Goal: Transaction & Acquisition: Purchase product/service

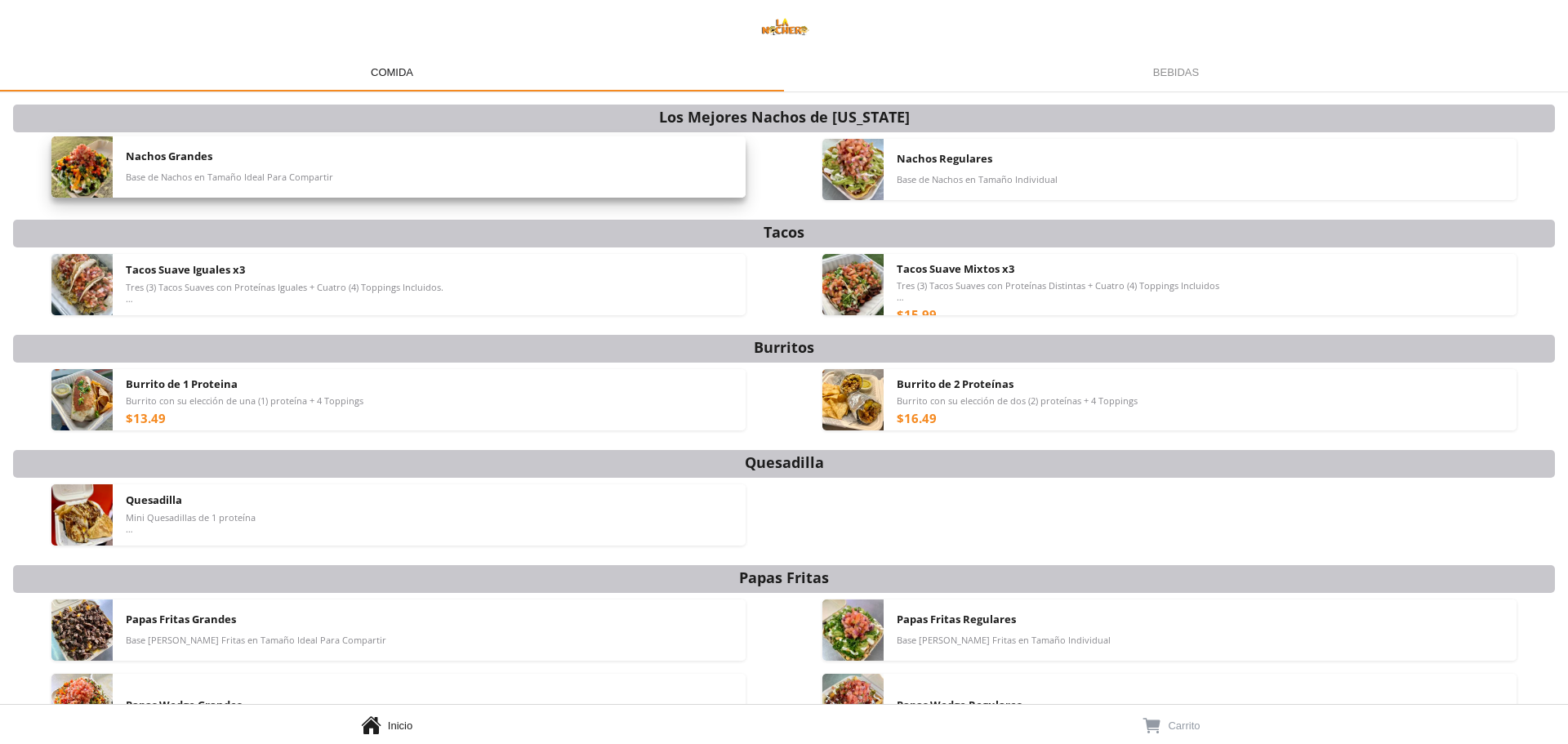
click at [302, 153] on div "Nachos Grandes Base de Nachos en Tamaño Ideal Para Compartir" at bounding box center [428, 167] width 607 height 61
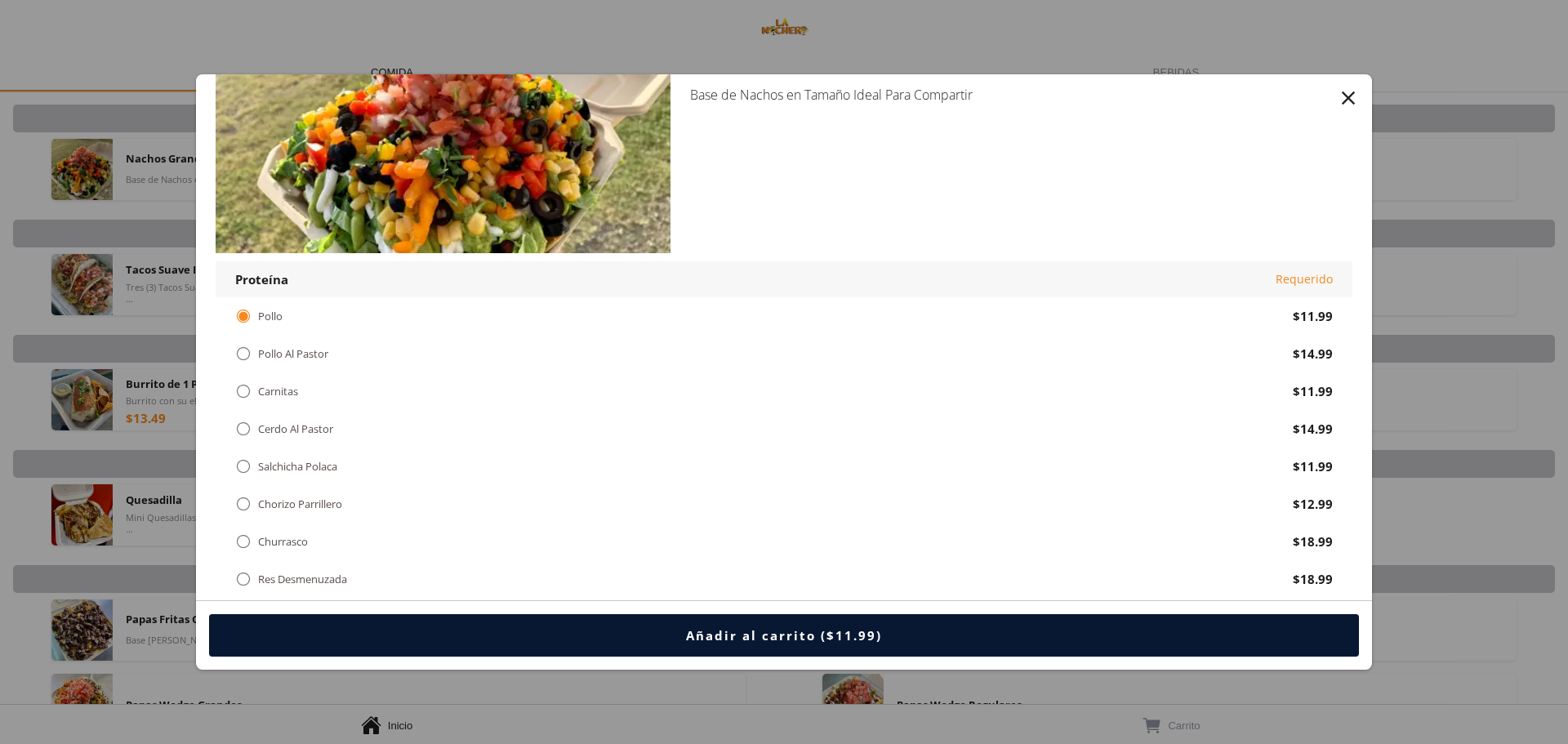
scroll to position [82, 0]
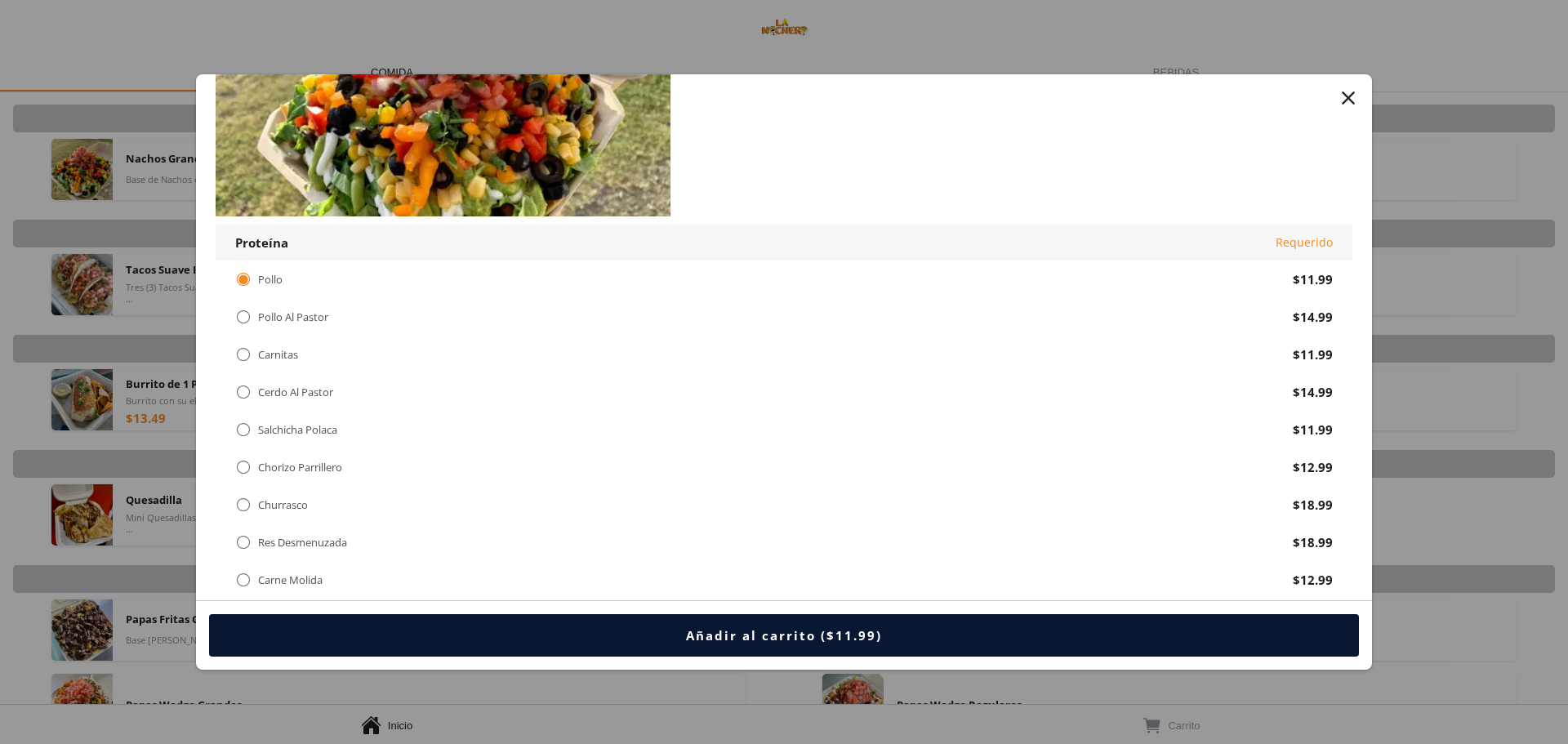
click at [262, 361] on div " Carnitas" at bounding box center [269, 354] width 70 height 18
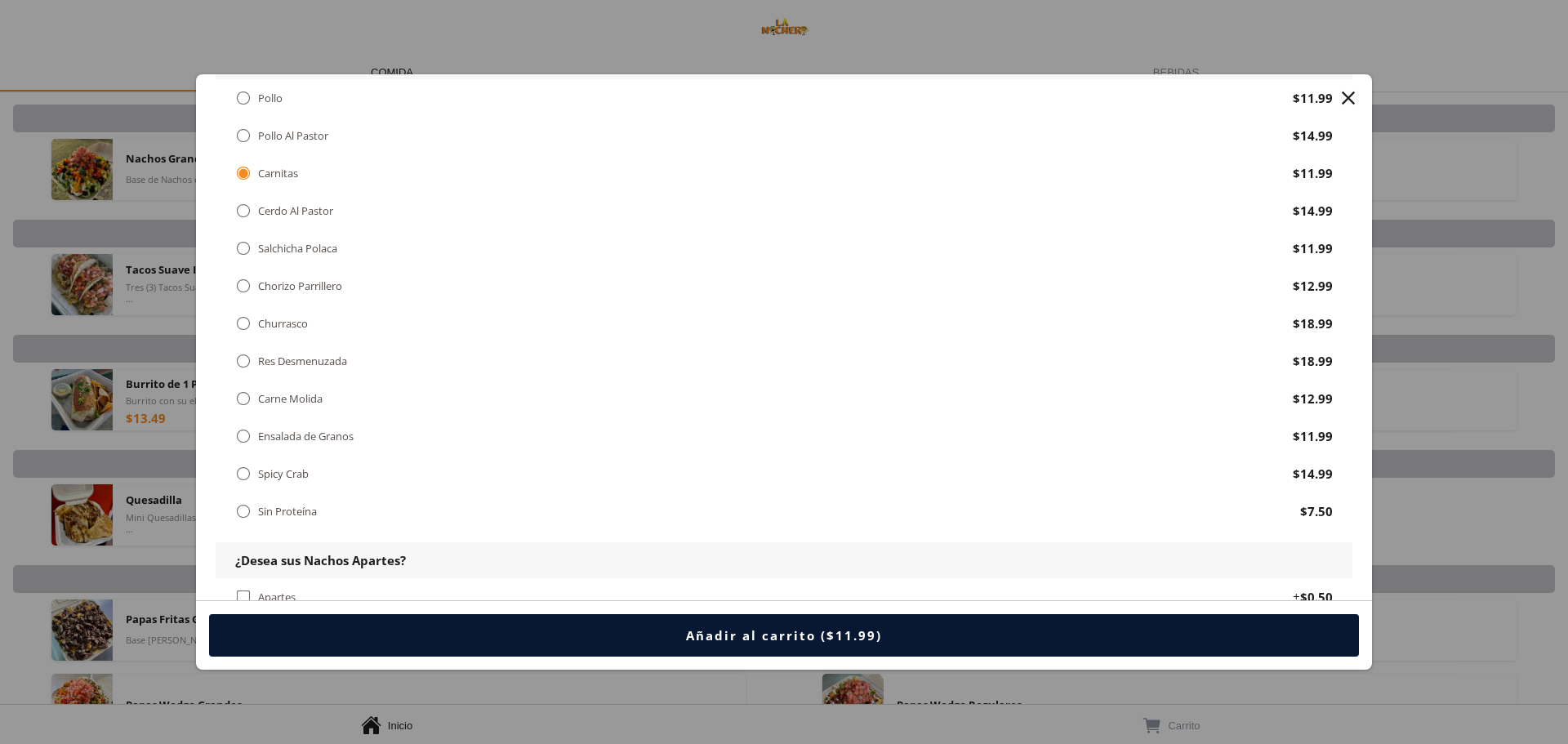
scroll to position [163, 0]
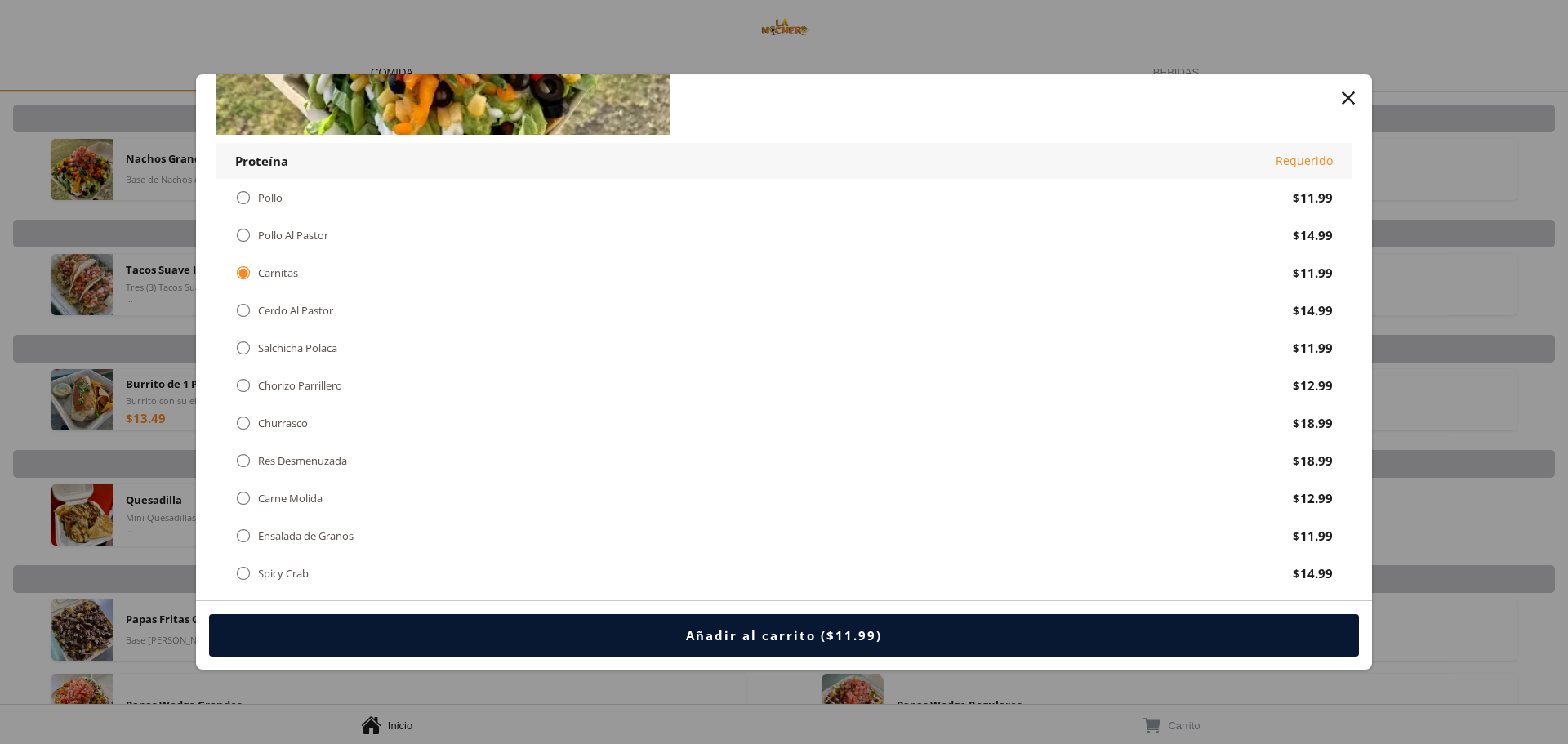
click at [244, 198] on div "" at bounding box center [243, 197] width 17 height 18
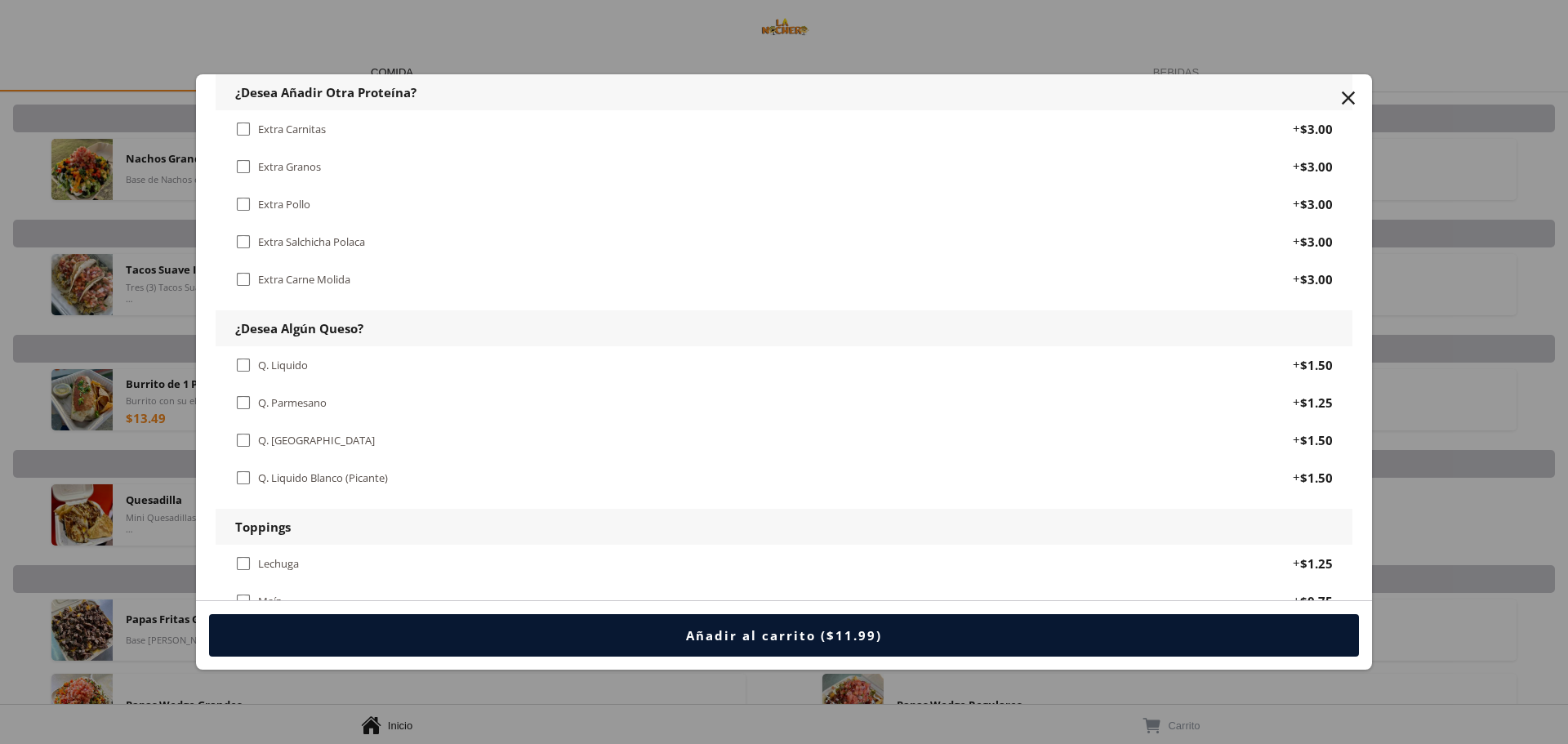
scroll to position [898, 0]
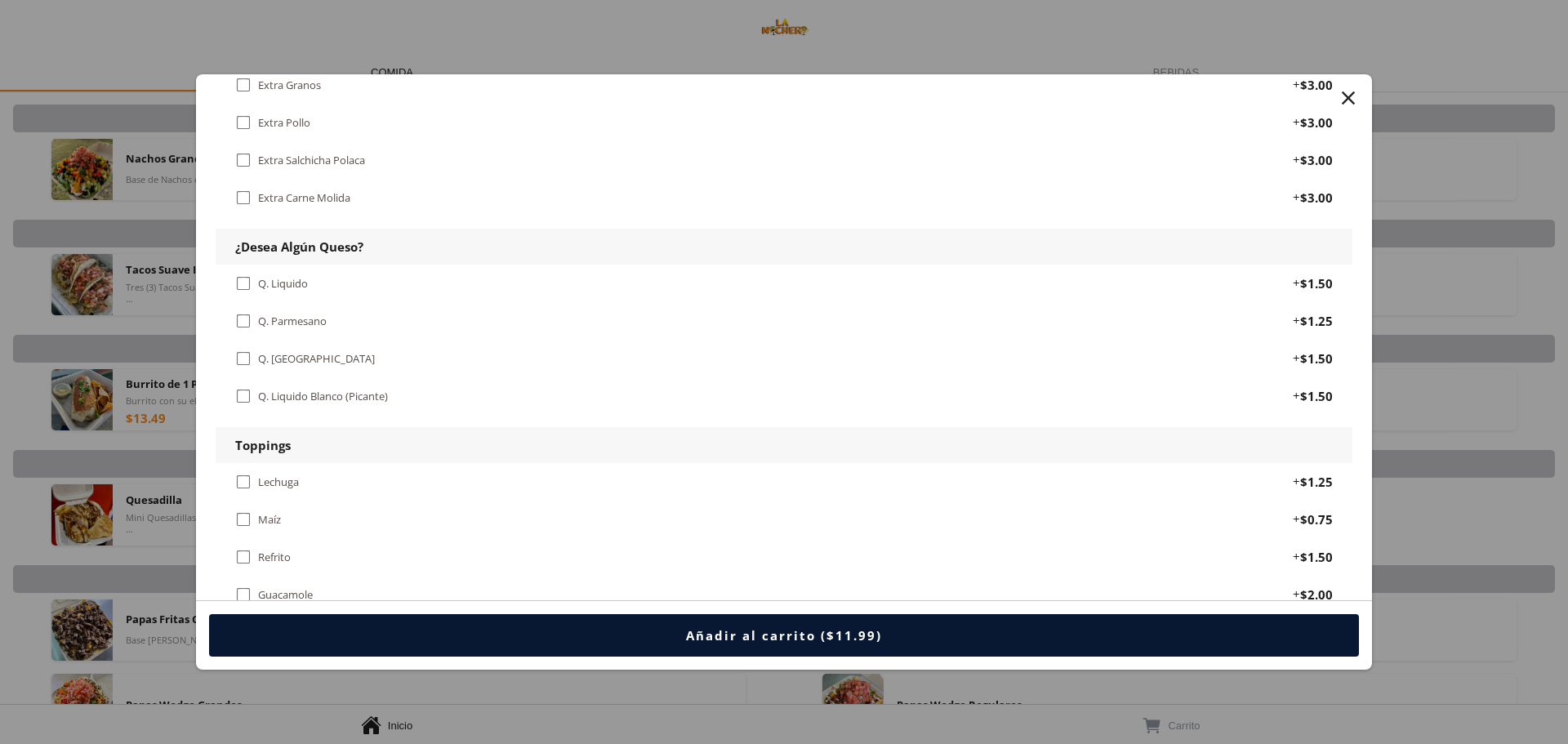
click at [284, 355] on div "Q. [GEOGRAPHIC_DATA]" at bounding box center [317, 359] width 117 height 14
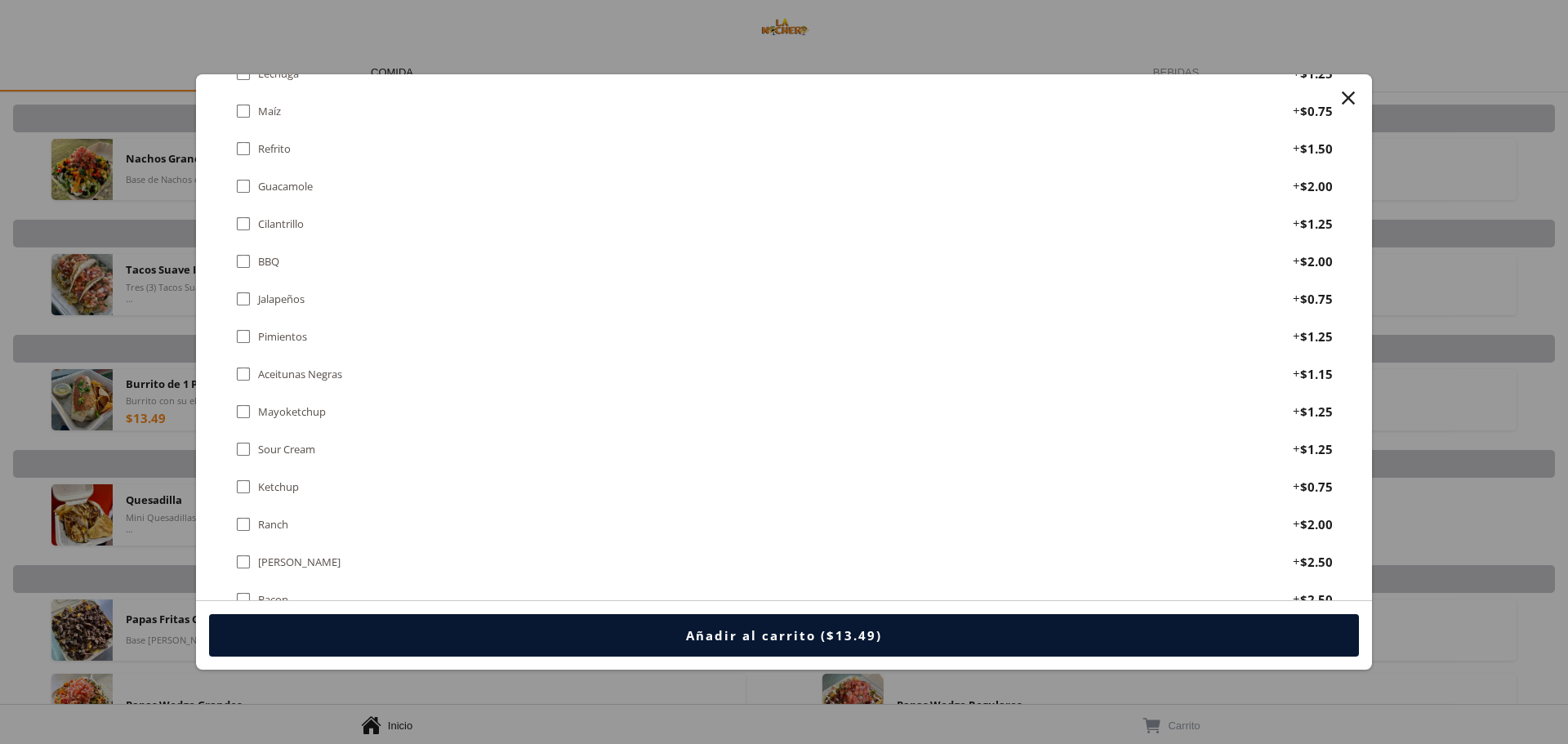
scroll to position [1389, 0]
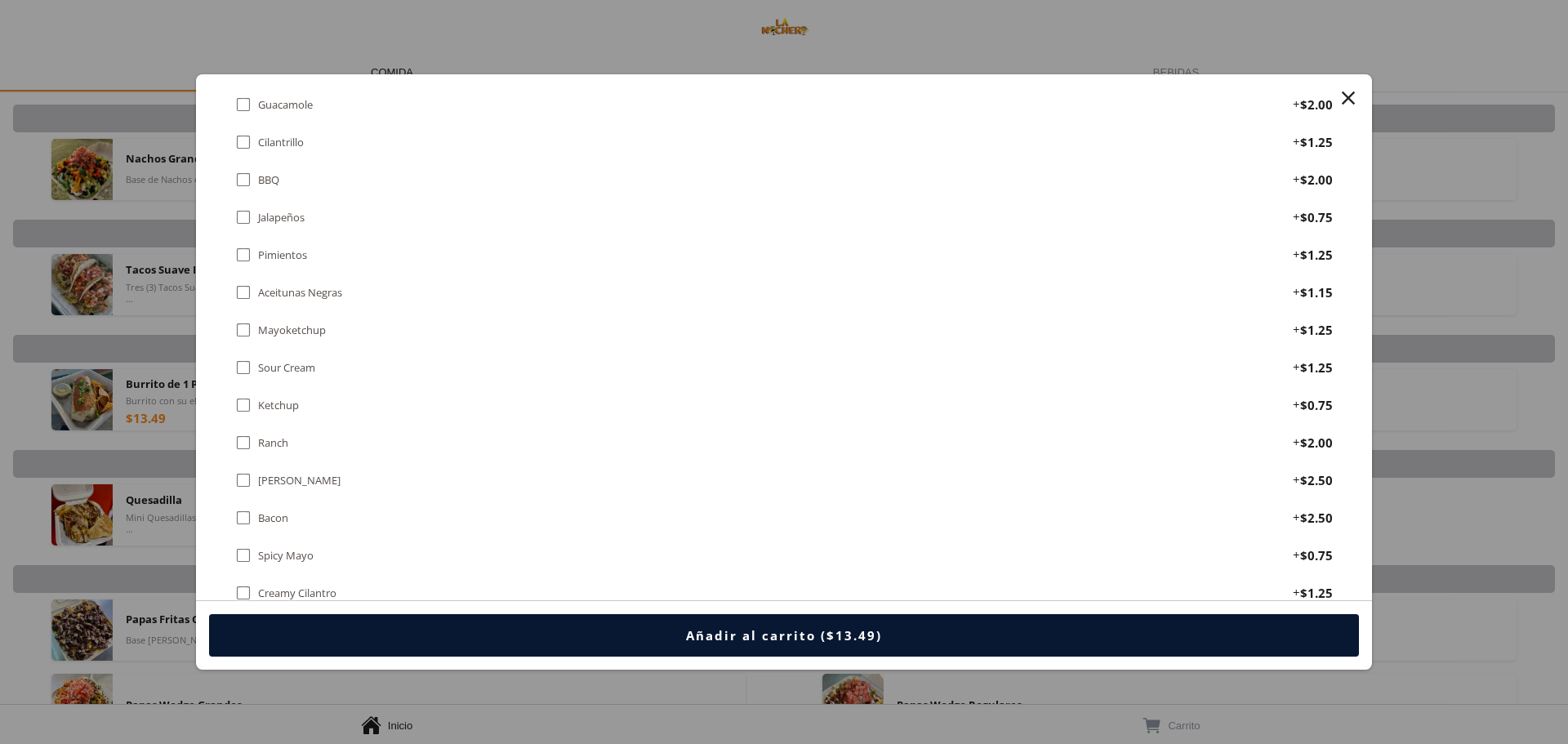
click at [299, 479] on div "[PERSON_NAME]" at bounding box center [299, 480] width 83 height 14
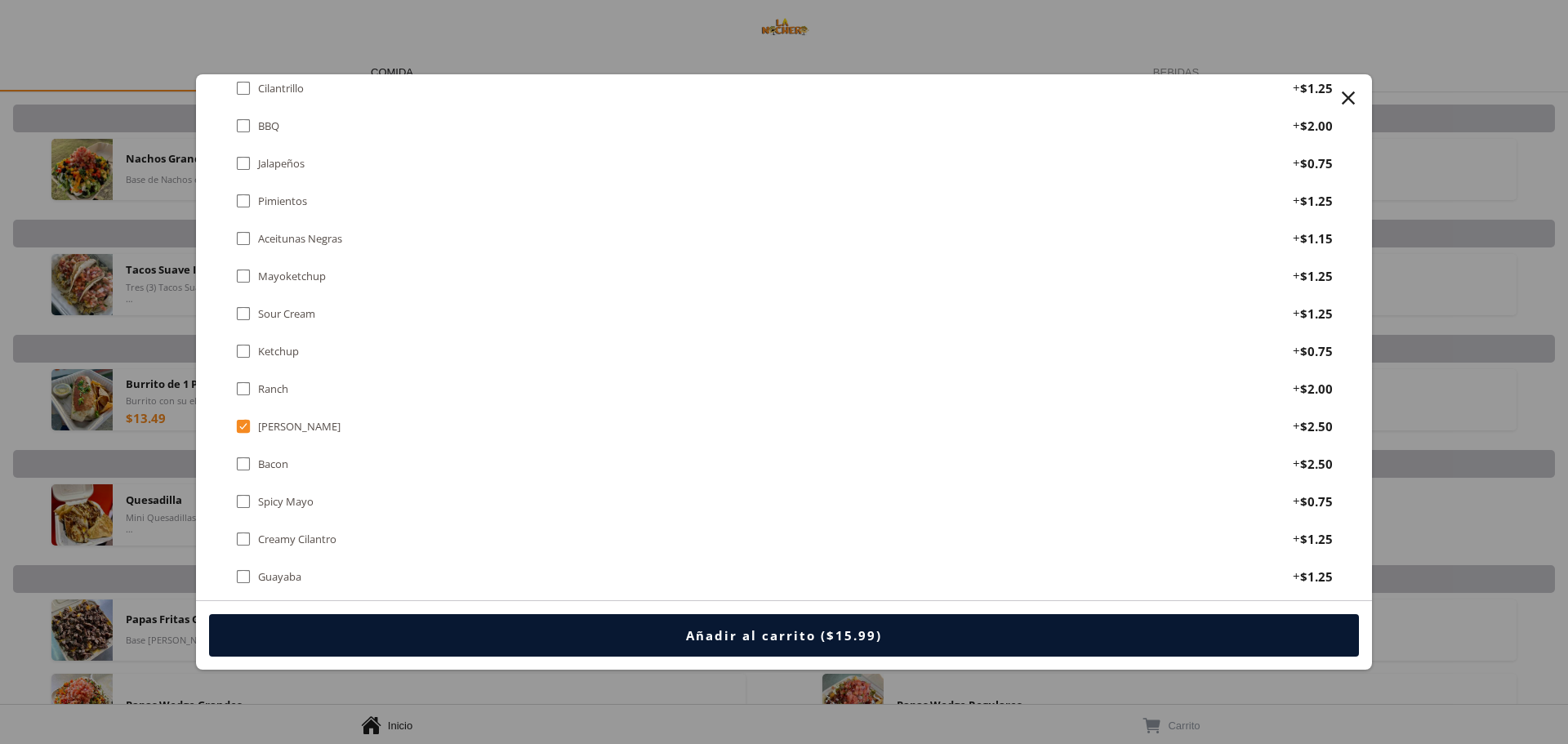
scroll to position [1469, 0]
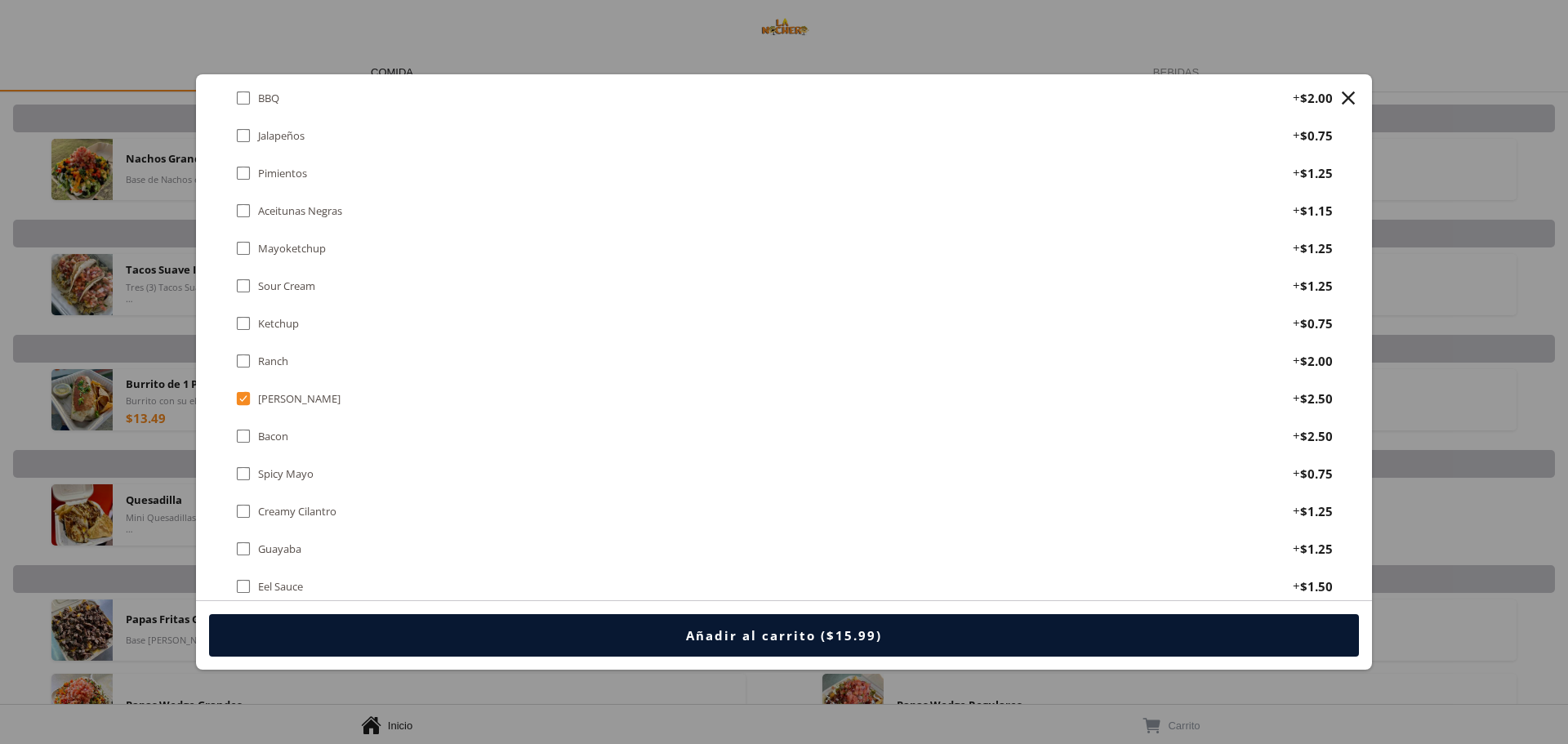
click at [333, 510] on div "Creamy Cilantro" at bounding box center [297, 511] width 78 height 14
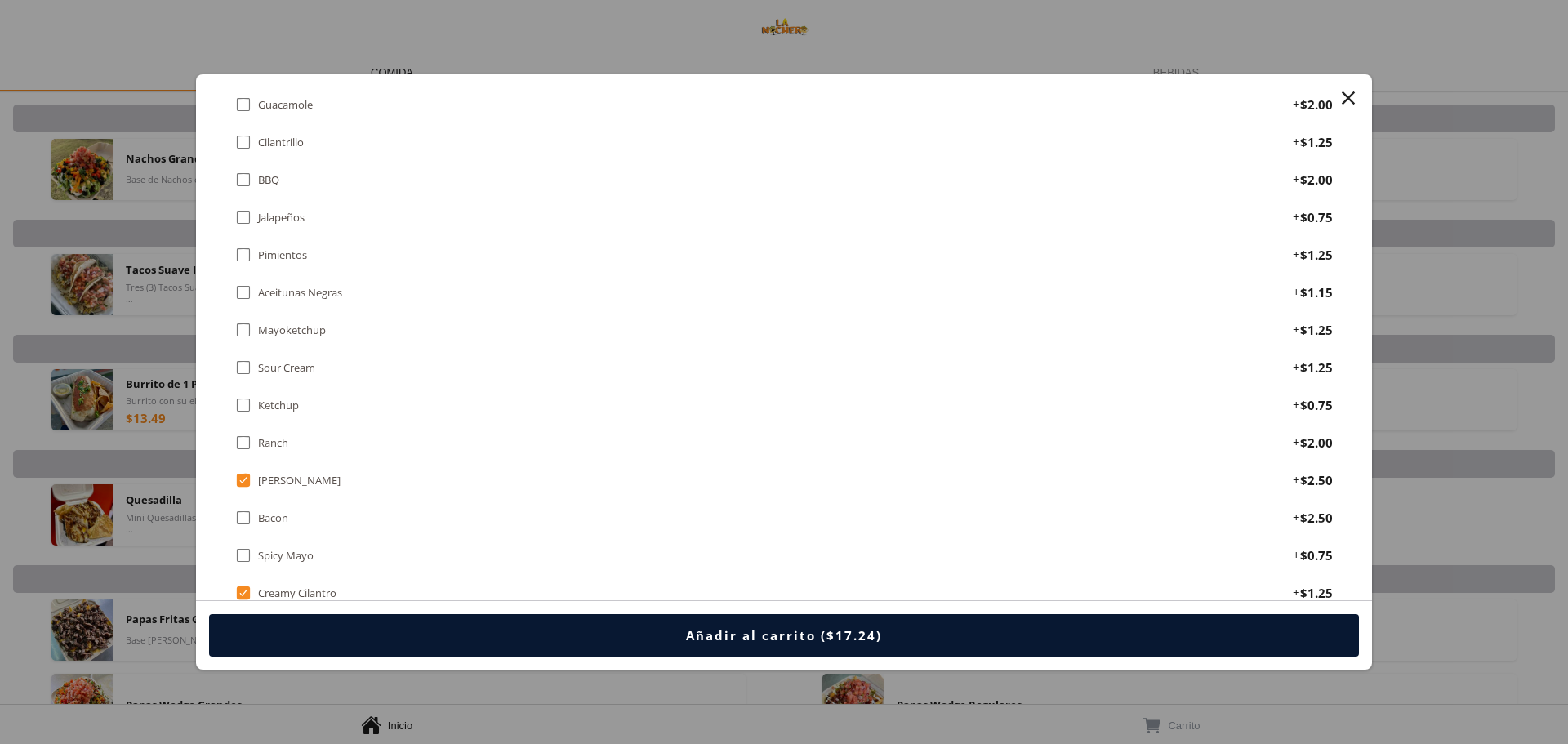
click at [291, 364] on div "Sour Cream" at bounding box center [287, 368] width 58 height 14
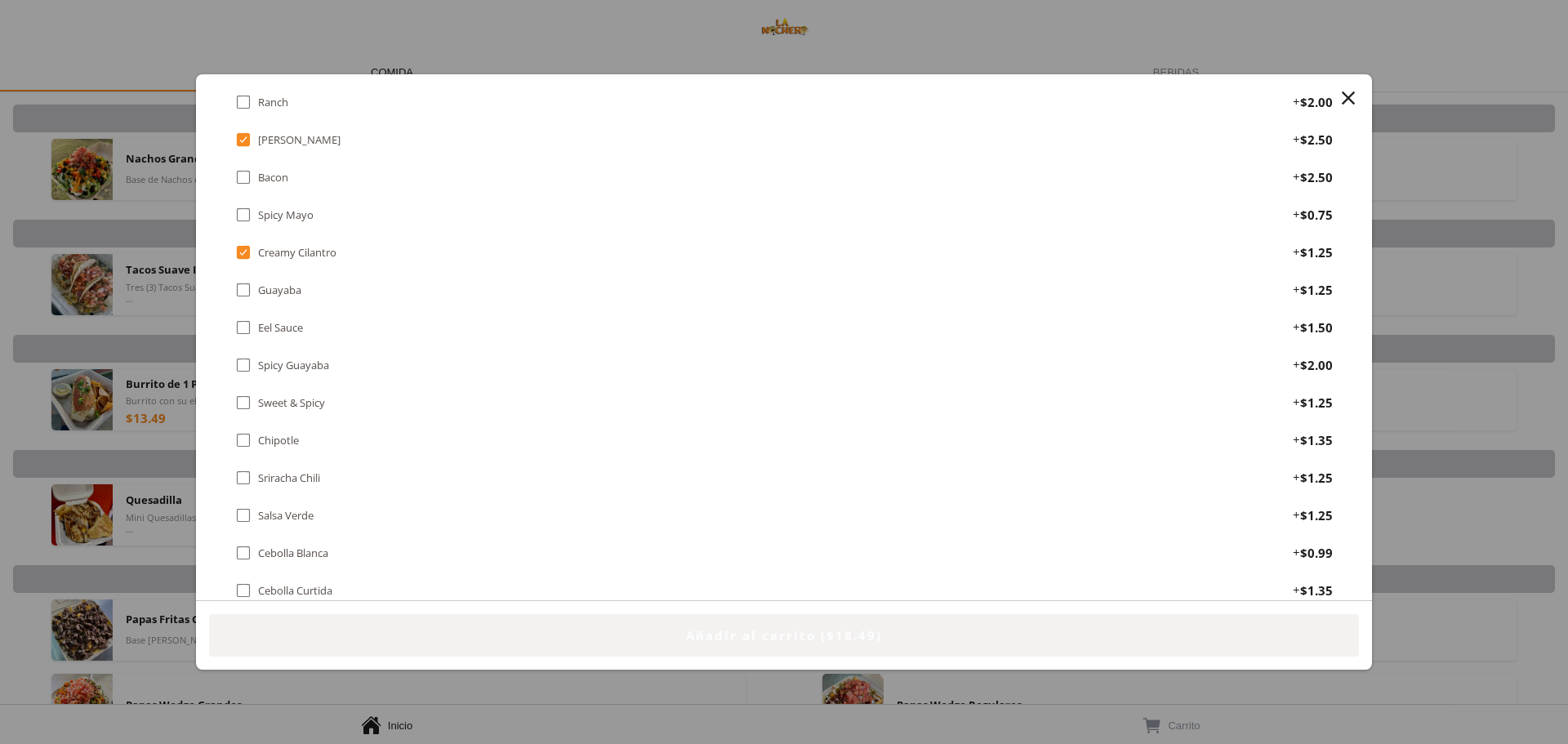
click at [801, 627] on div "Añadir al carrito ($18.49)" at bounding box center [783, 635] width 196 height 17
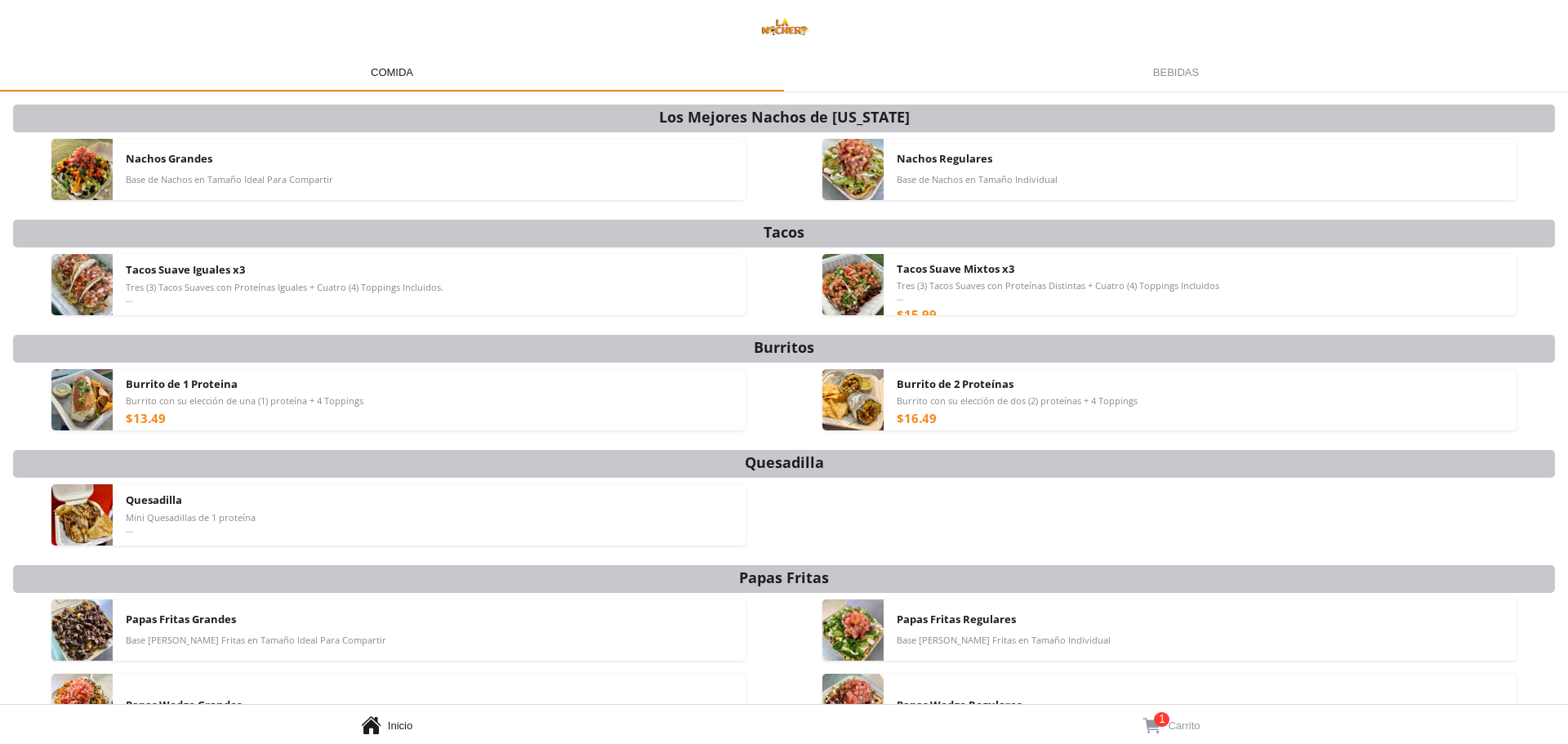
click at [1162, 726] on span "1" at bounding box center [1161, 720] width 16 height 16
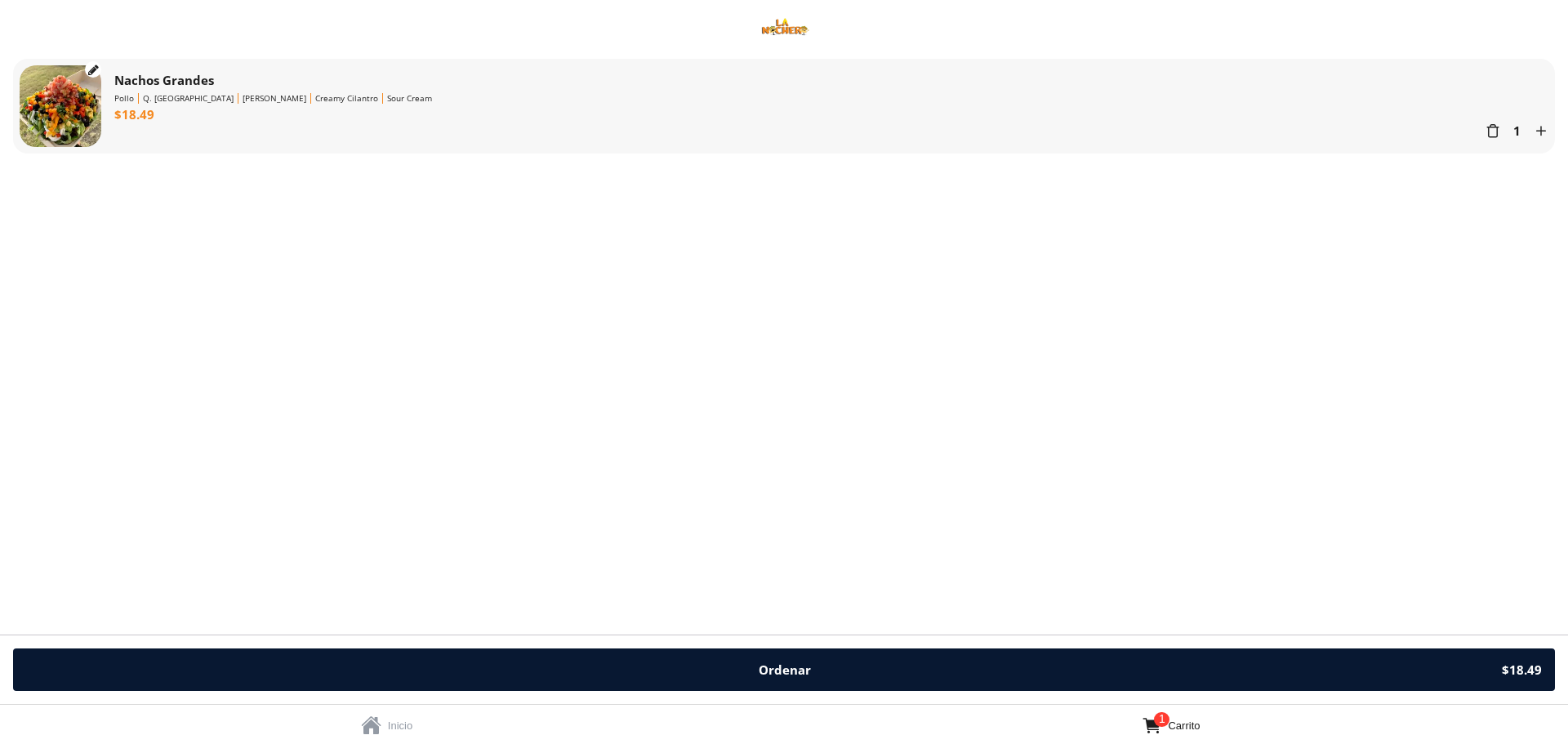
click at [622, 287] on div " Nachos Grandes Pollo Q. Rayado [PERSON_NAME] Creamy Cilantro Sour Cream $18.4…" at bounding box center [784, 343] width 1568 height 582
drag, startPoint x: 686, startPoint y: 370, endPoint x: 700, endPoint y: 382, distance: 18.4
click at [686, 370] on div " Nachos Grandes Pollo Q. Rayado [PERSON_NAME] Creamy Cilantro Sour Cream $18.4…" at bounding box center [784, 343] width 1568 height 582
click at [775, 669] on div "Ordenar" at bounding box center [785, 670] width 52 height 17
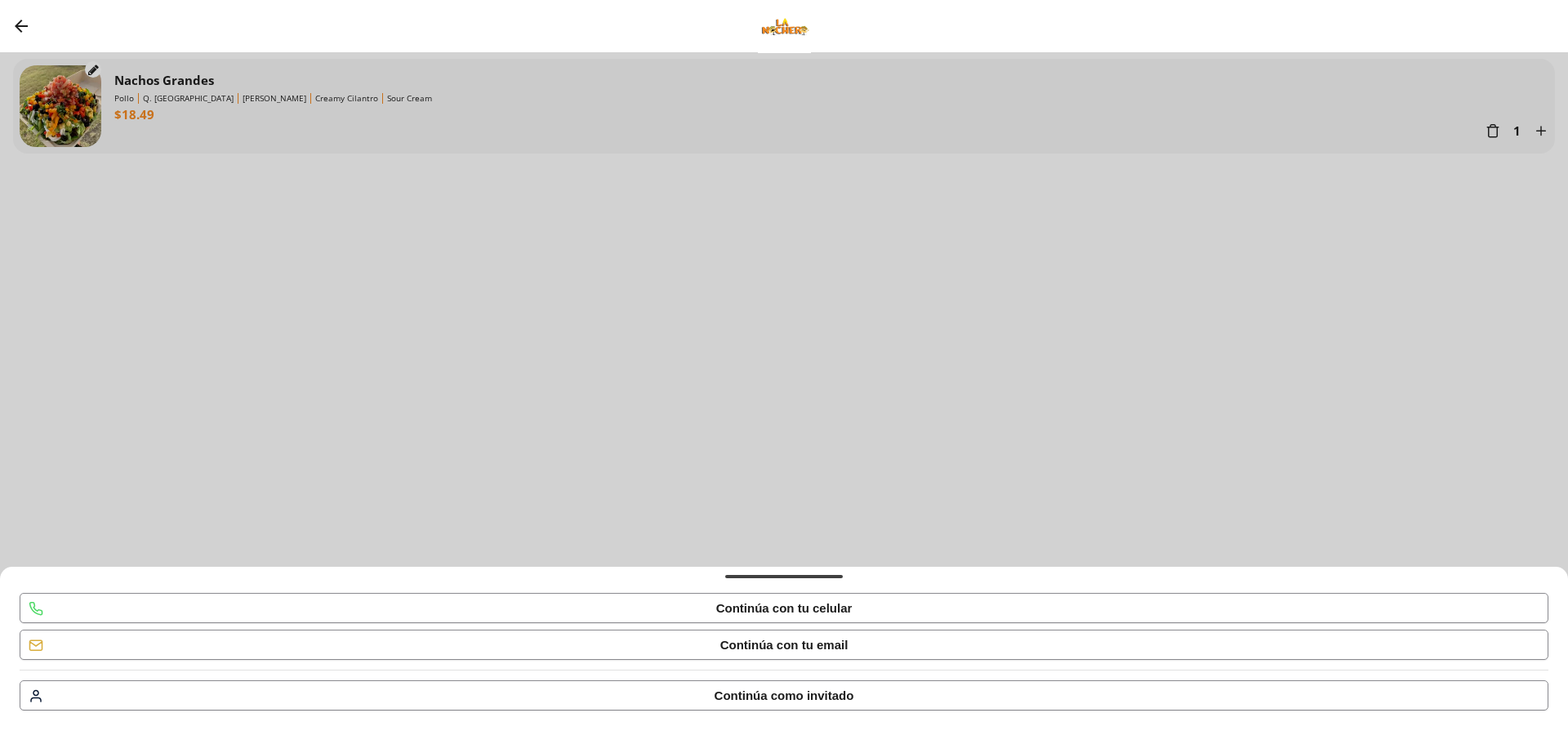
click at [848, 599] on div " Continúa con tu celular" at bounding box center [784, 607] width 1527 height 29
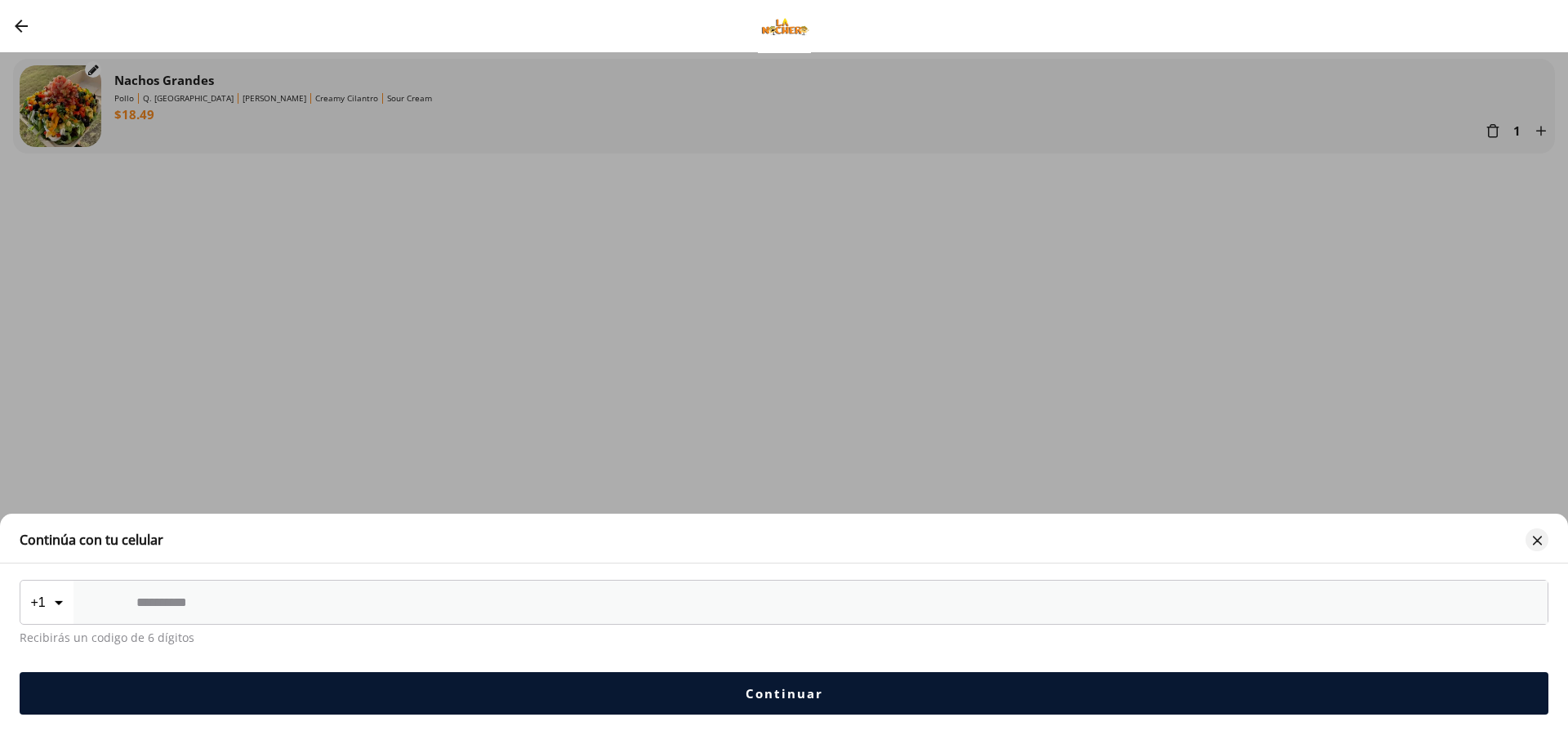
click at [1531, 538] on div "" at bounding box center [1537, 540] width 16 height 17
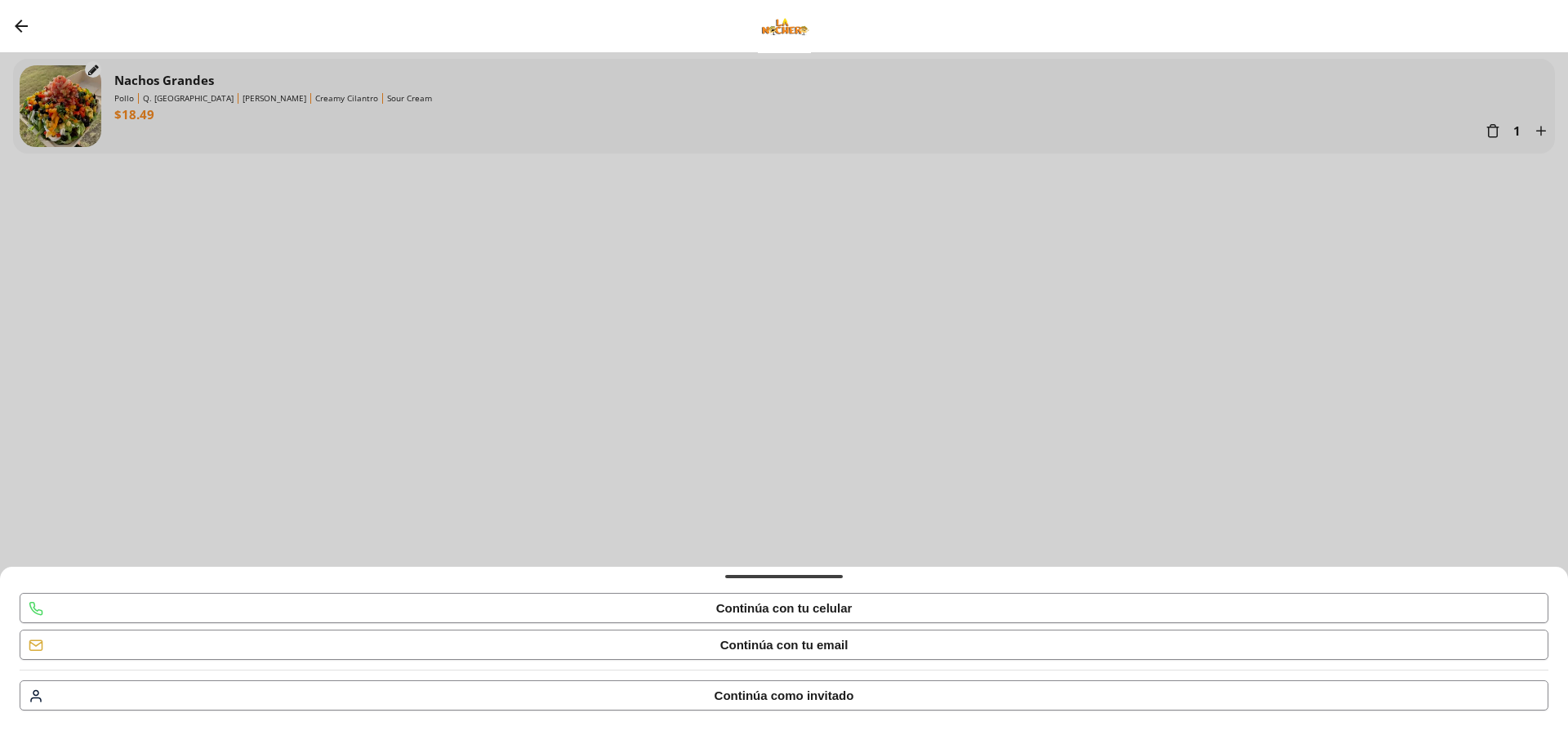
click at [853, 709] on div " Continúa como invitado" at bounding box center [784, 695] width 1527 height 29
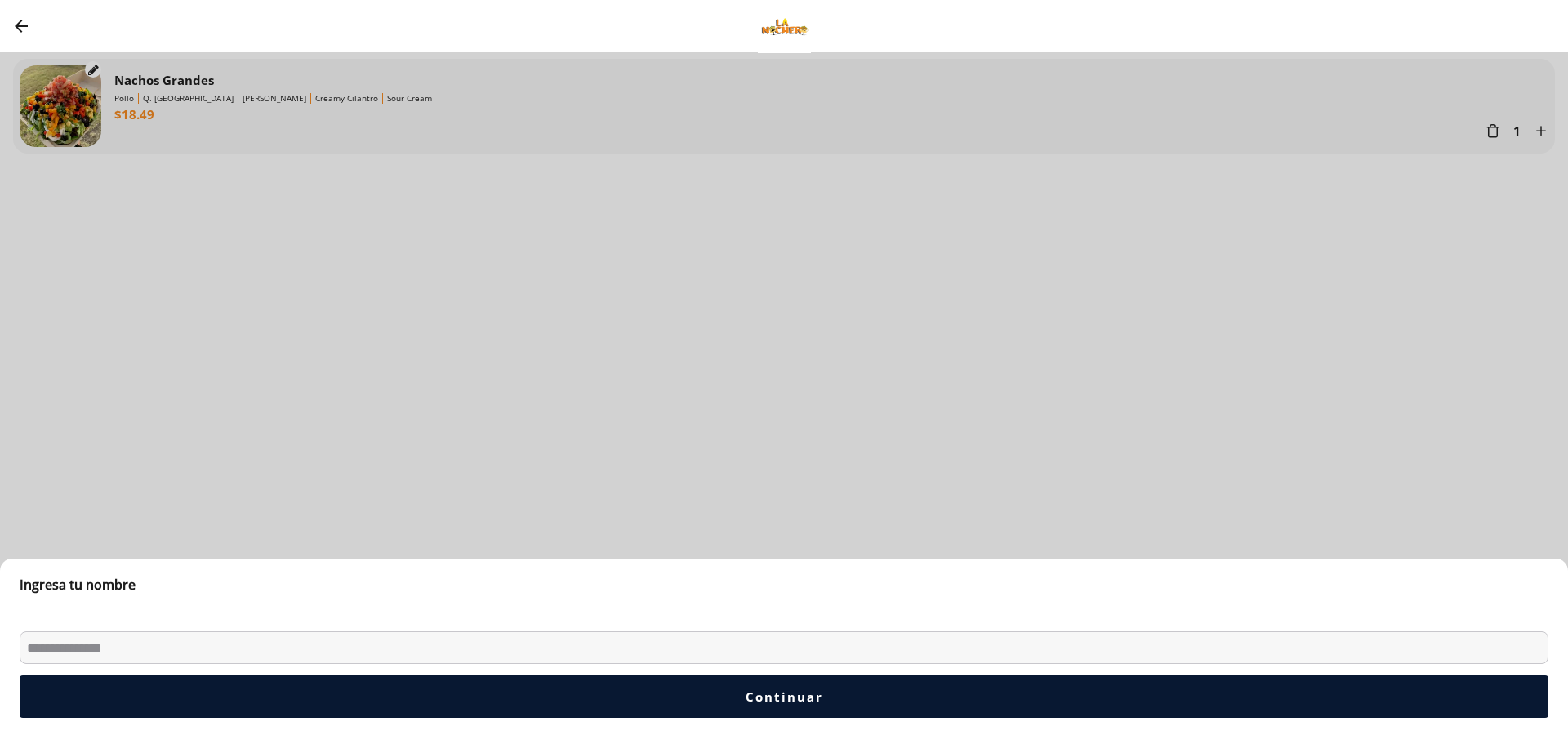
click at [403, 642] on input "Bottom Sheet" at bounding box center [784, 647] width 1529 height 33
type input "******"
click at [634, 690] on button "Continuar" at bounding box center [784, 697] width 1529 height 43
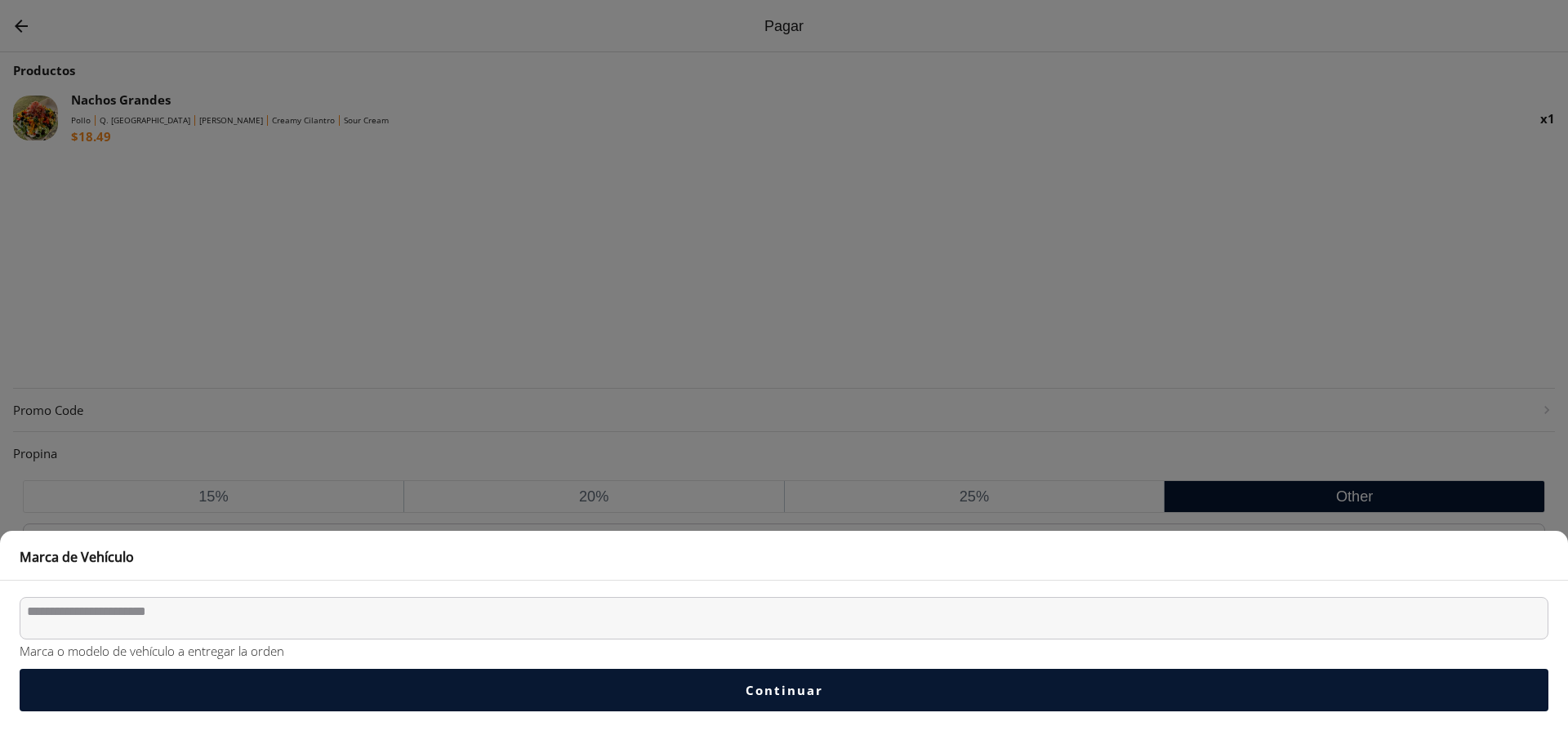
click at [228, 625] on textarea "Bottom Sheet" at bounding box center [784, 619] width 1529 height 43
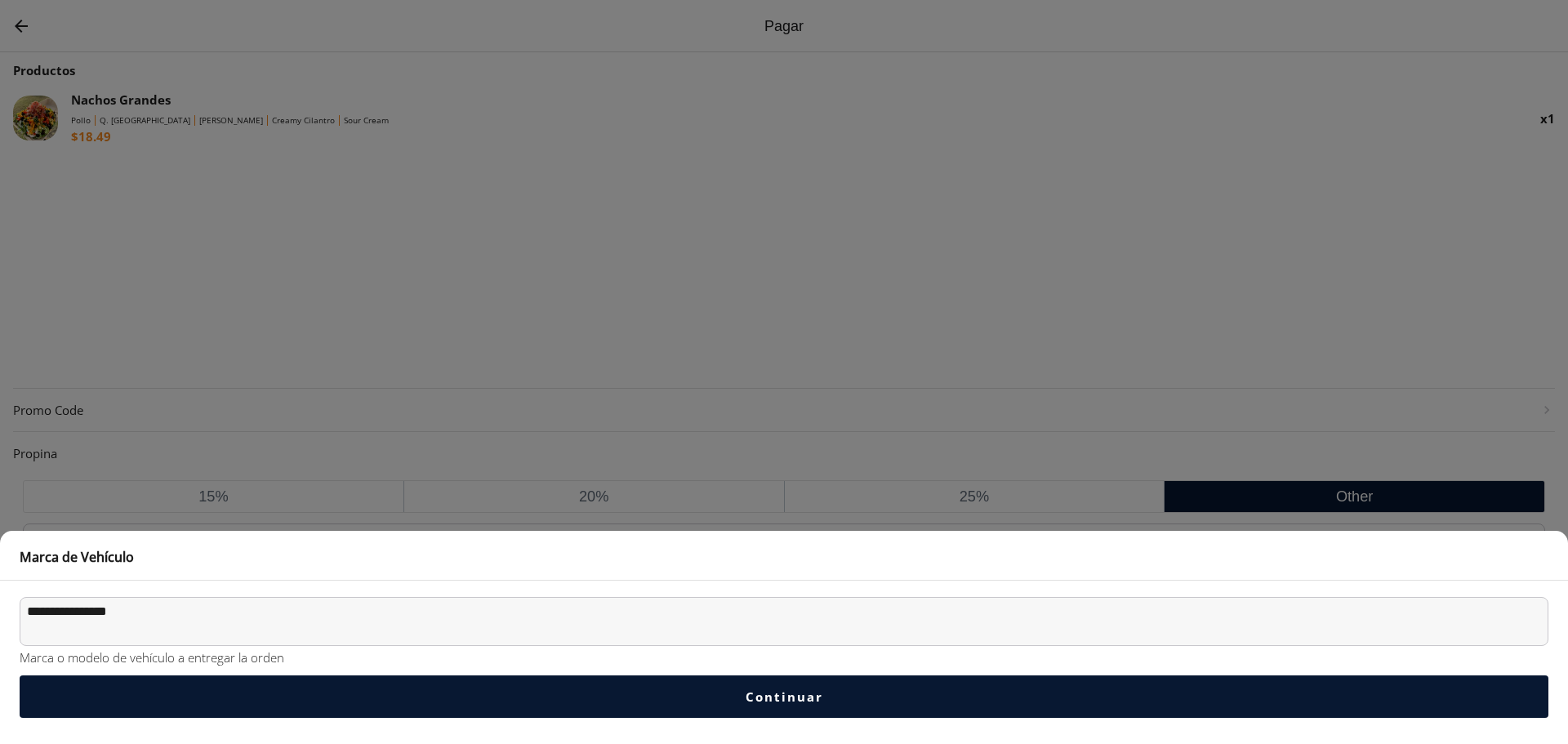
type textarea "**********"
click at [797, 709] on button "Continuar" at bounding box center [784, 697] width 1529 height 43
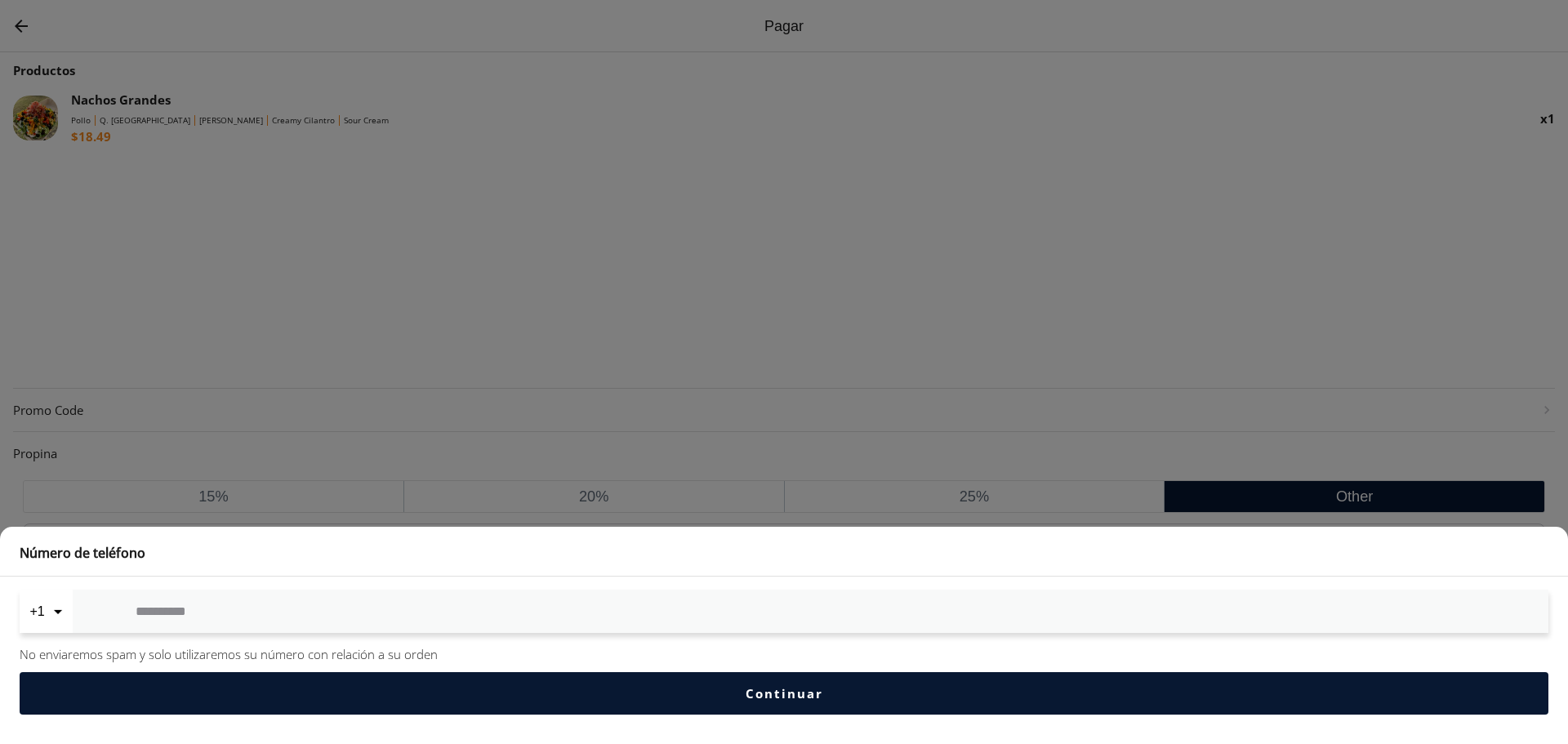
click at [216, 607] on input "Bottom Sheet" at bounding box center [810, 611] width 1350 height 14
click at [213, 618] on input "Bottom Sheet" at bounding box center [810, 611] width 1350 height 14
click at [212, 616] on input "Bottom Sheet" at bounding box center [810, 611] width 1350 height 14
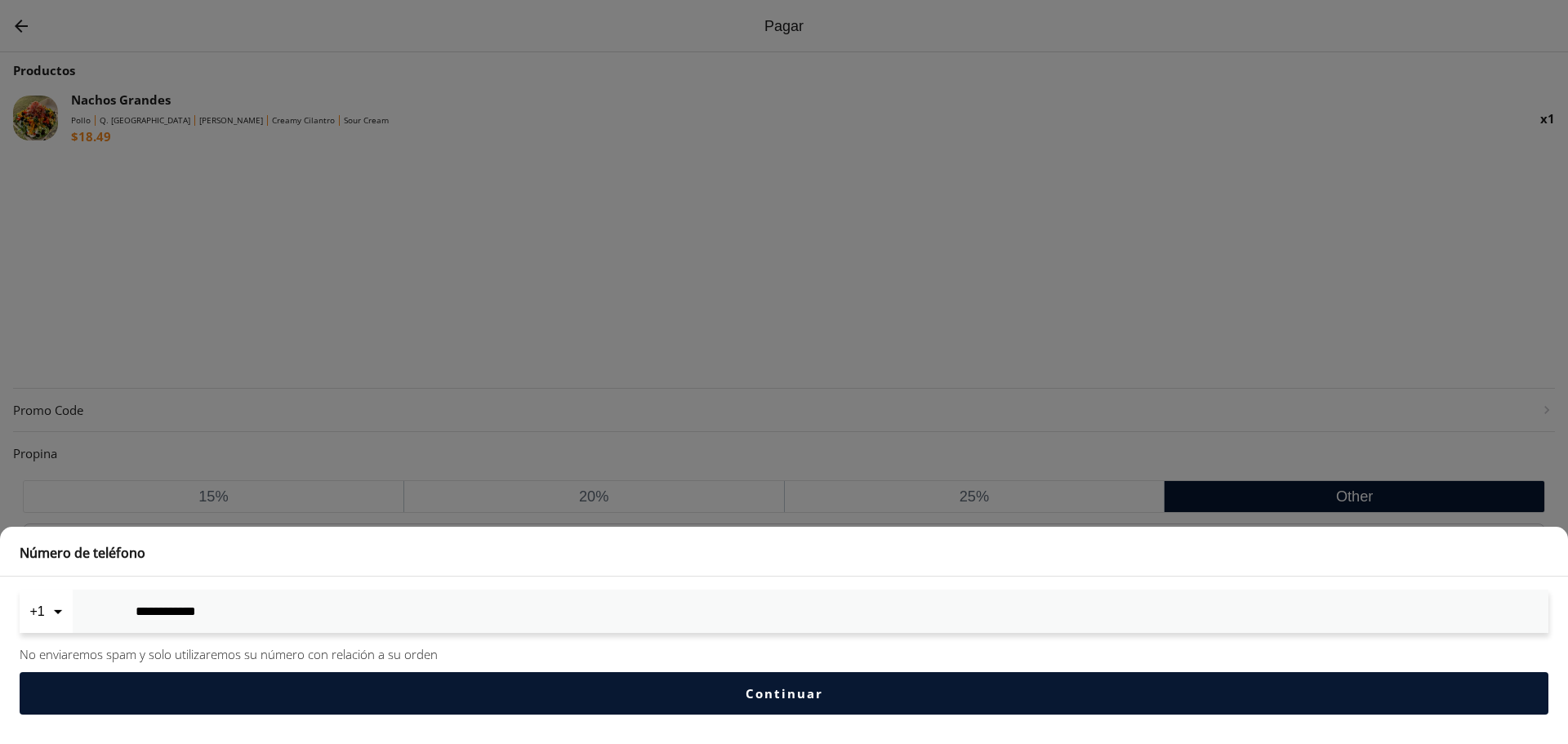
type input "**********"
click at [522, 683] on button "Continuar" at bounding box center [784, 694] width 1529 height 43
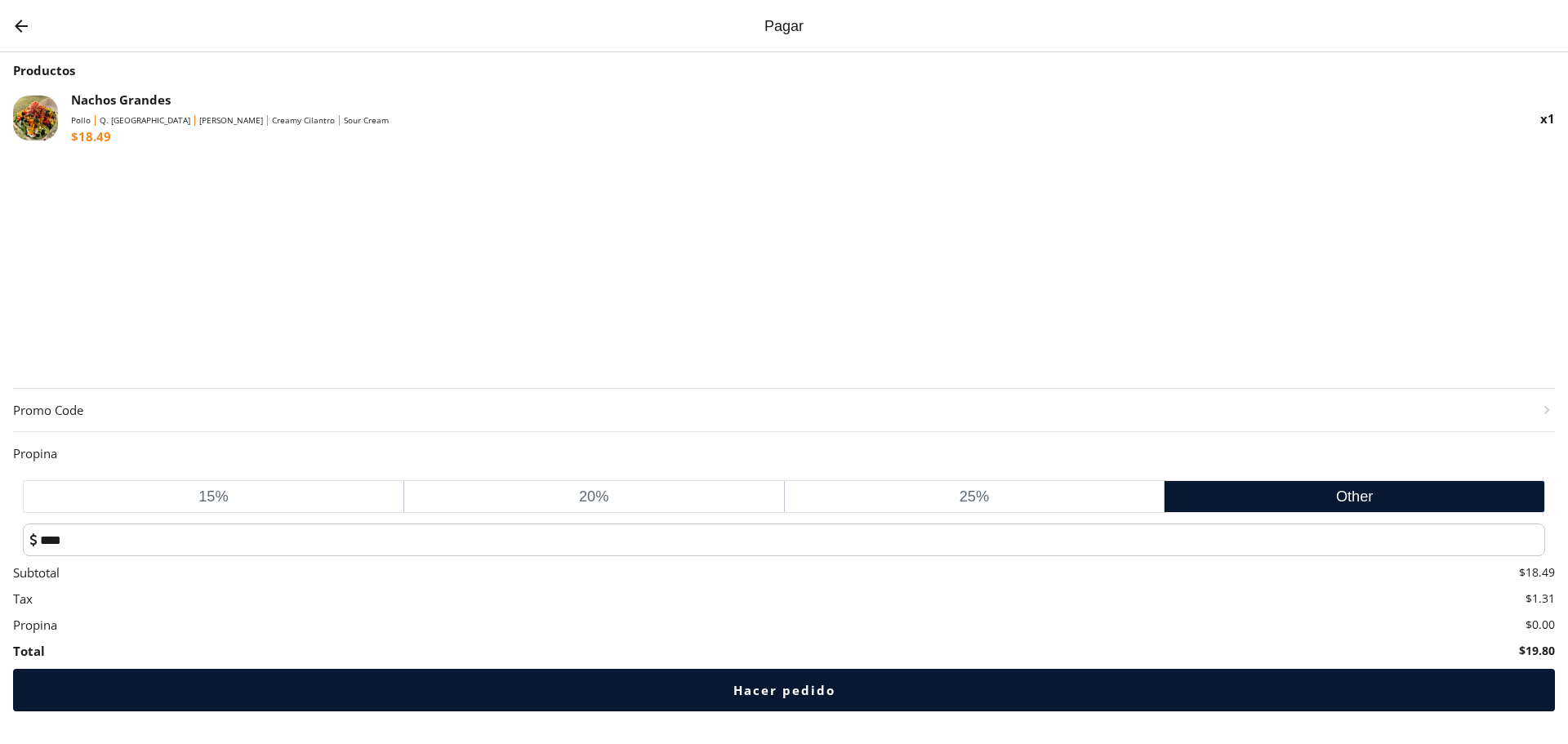
click at [637, 695] on button "Hacer pedido" at bounding box center [784, 690] width 1542 height 43
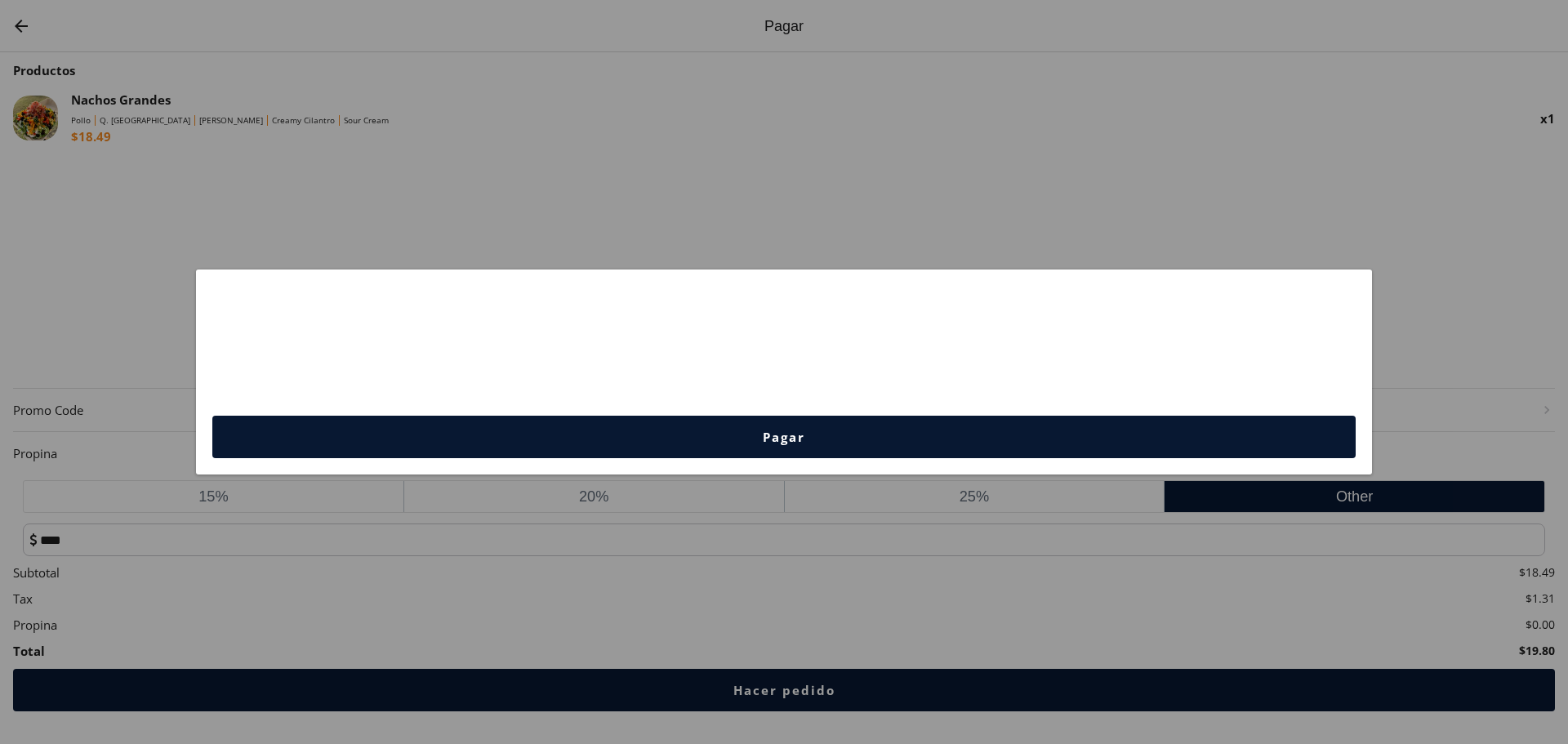
click at [844, 416] on button "Pagar" at bounding box center [784, 437] width 1143 height 43
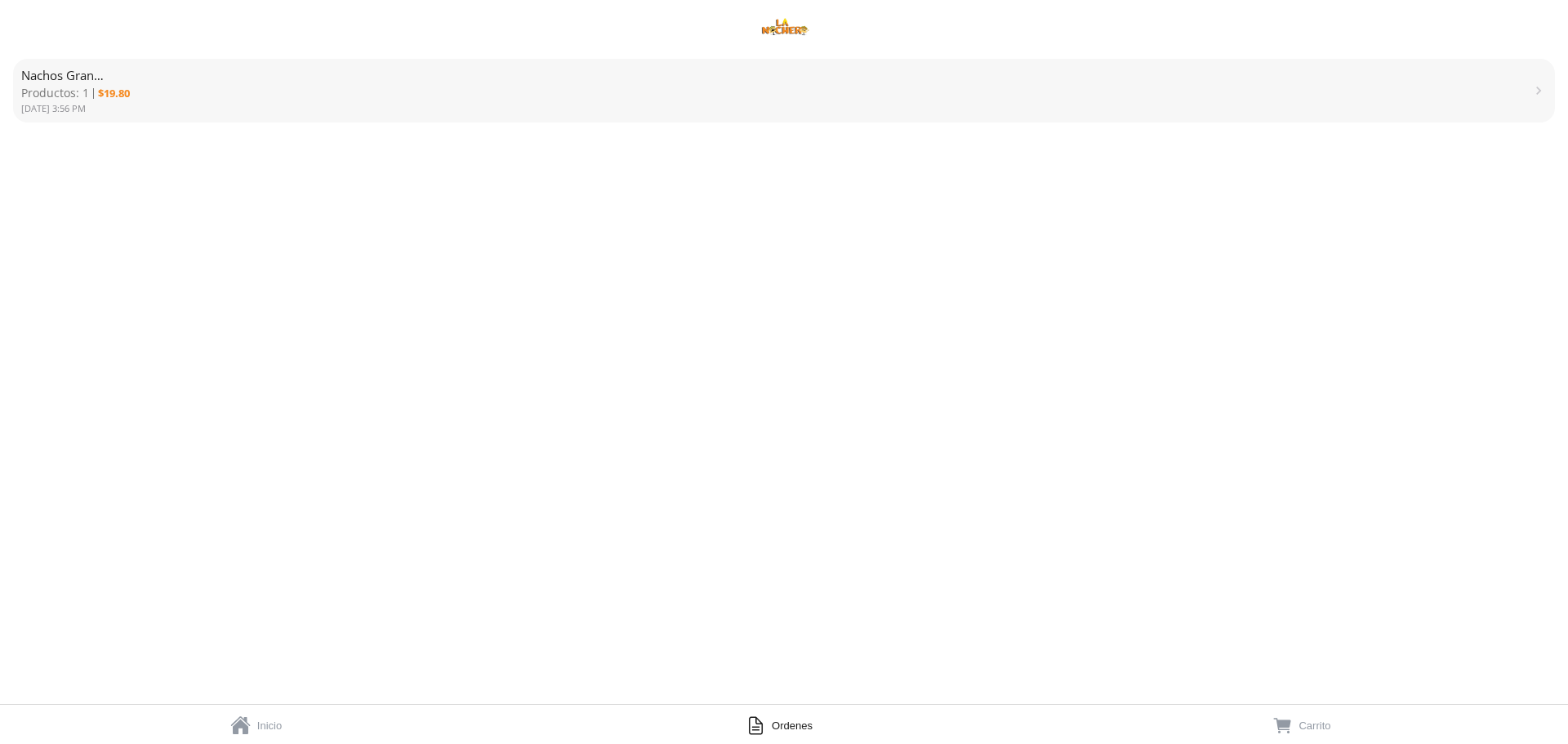
click at [382, 239] on div "Nachos Grandes Productos: 1 $19.80 [DATE] 3:56 PM " at bounding box center [784, 378] width 1542 height 652
click at [776, 720] on span "Ordenes" at bounding box center [792, 725] width 41 height 12
click at [801, 713] on link "  Ordenes" at bounding box center [784, 724] width 523 height 39
click at [253, 715] on link "  Inicio" at bounding box center [261, 724] width 523 height 39
